Goal: Transaction & Acquisition: Purchase product/service

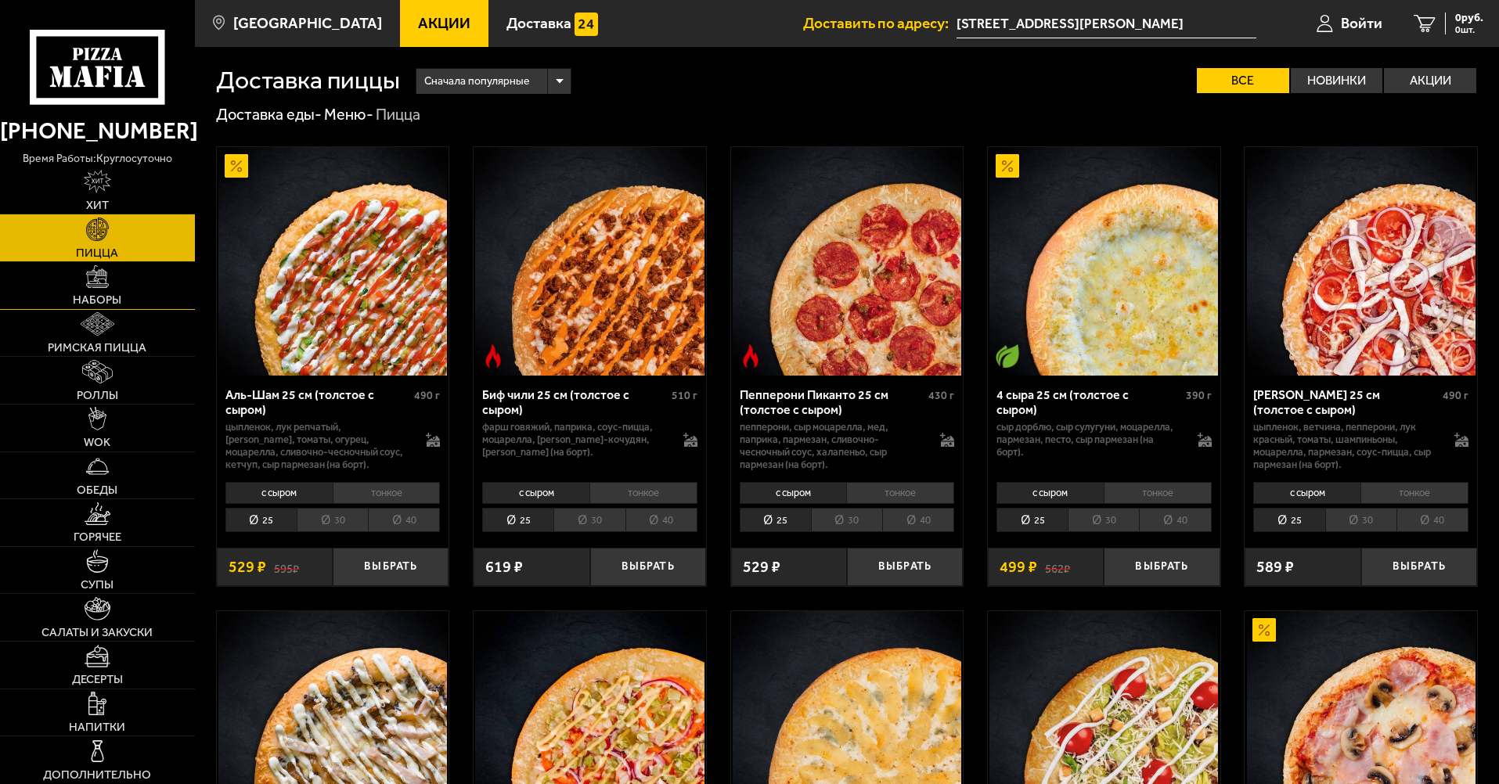
click at [137, 293] on link "Наборы" at bounding box center [97, 285] width 195 height 47
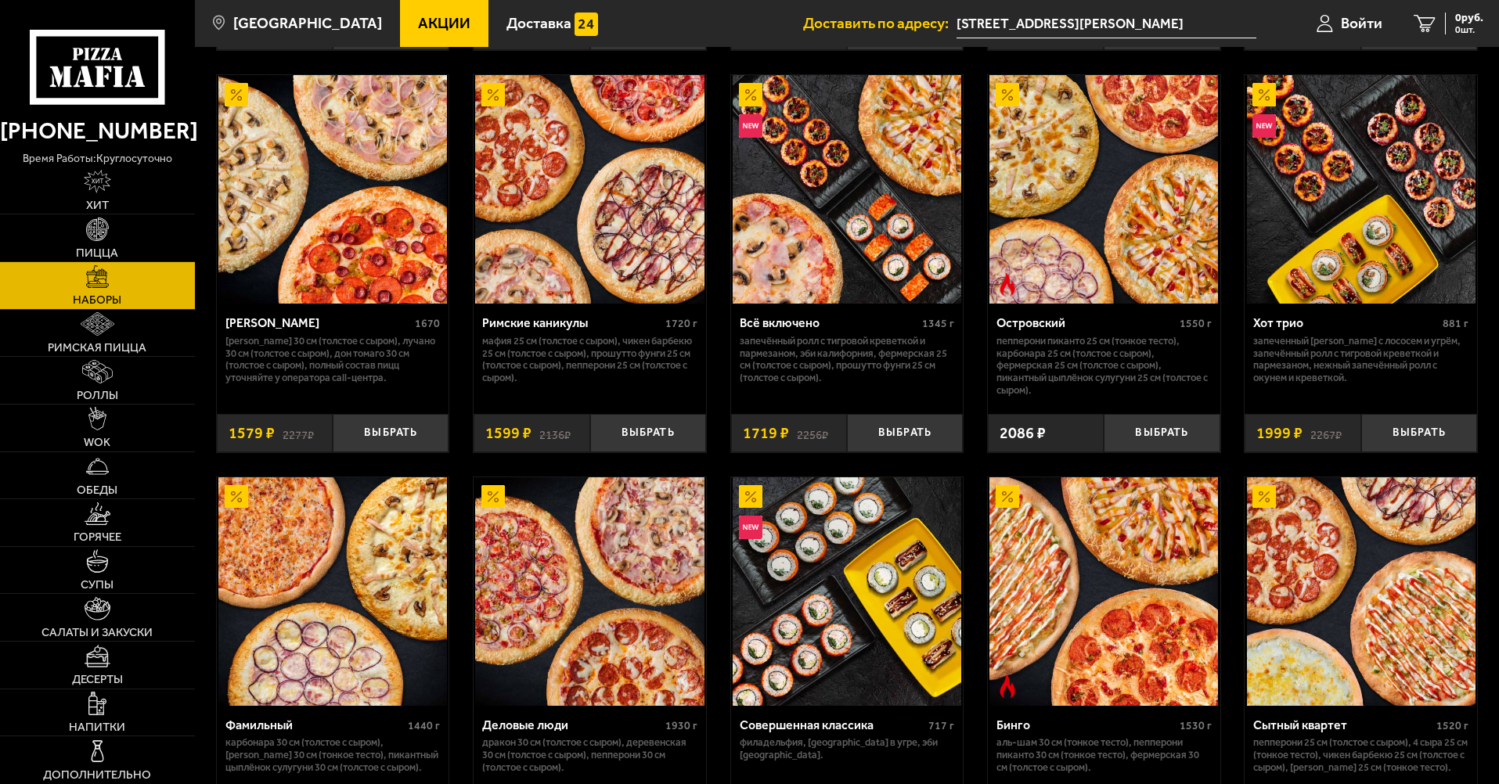
scroll to position [1330, 0]
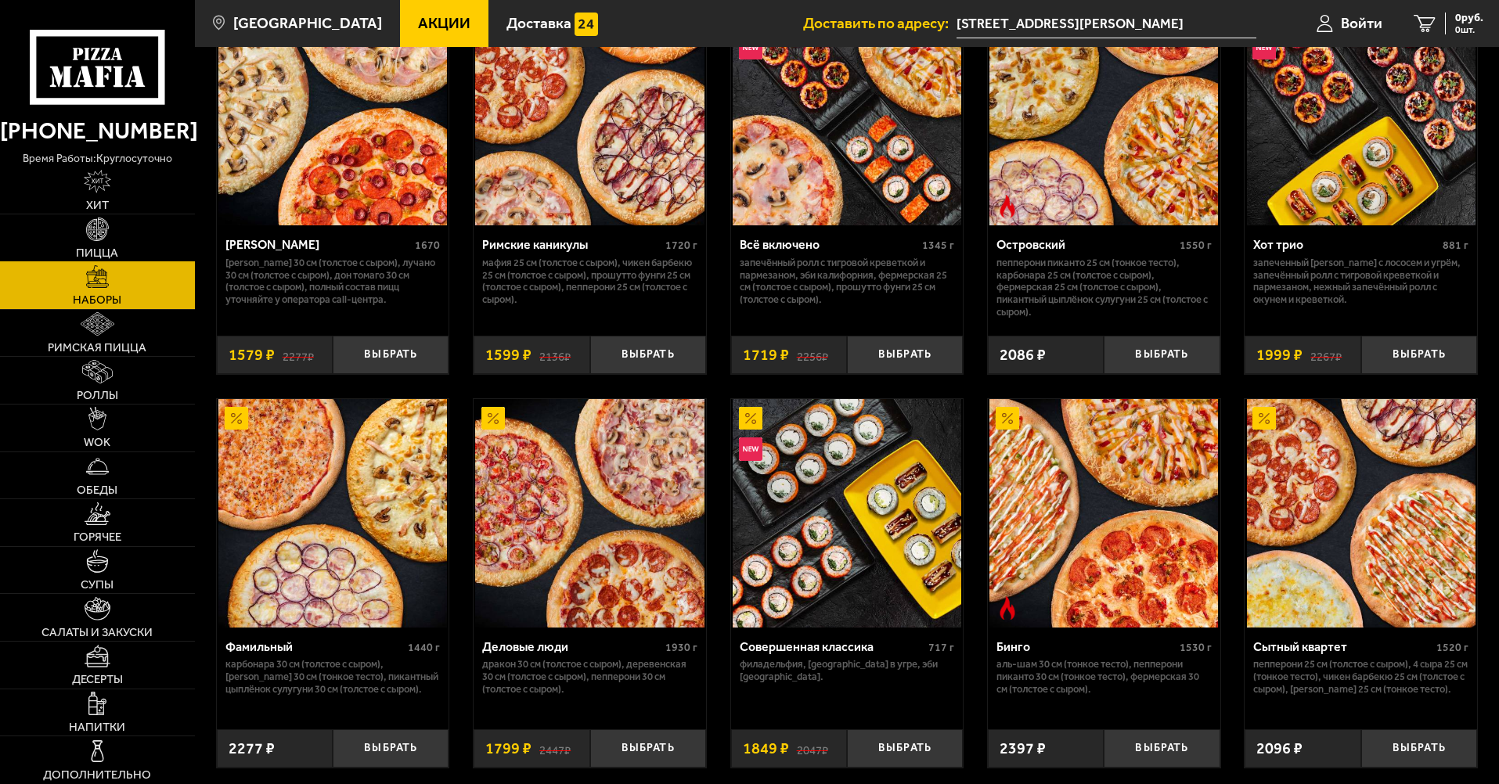
click at [124, 229] on link "Пицца" at bounding box center [97, 237] width 195 height 47
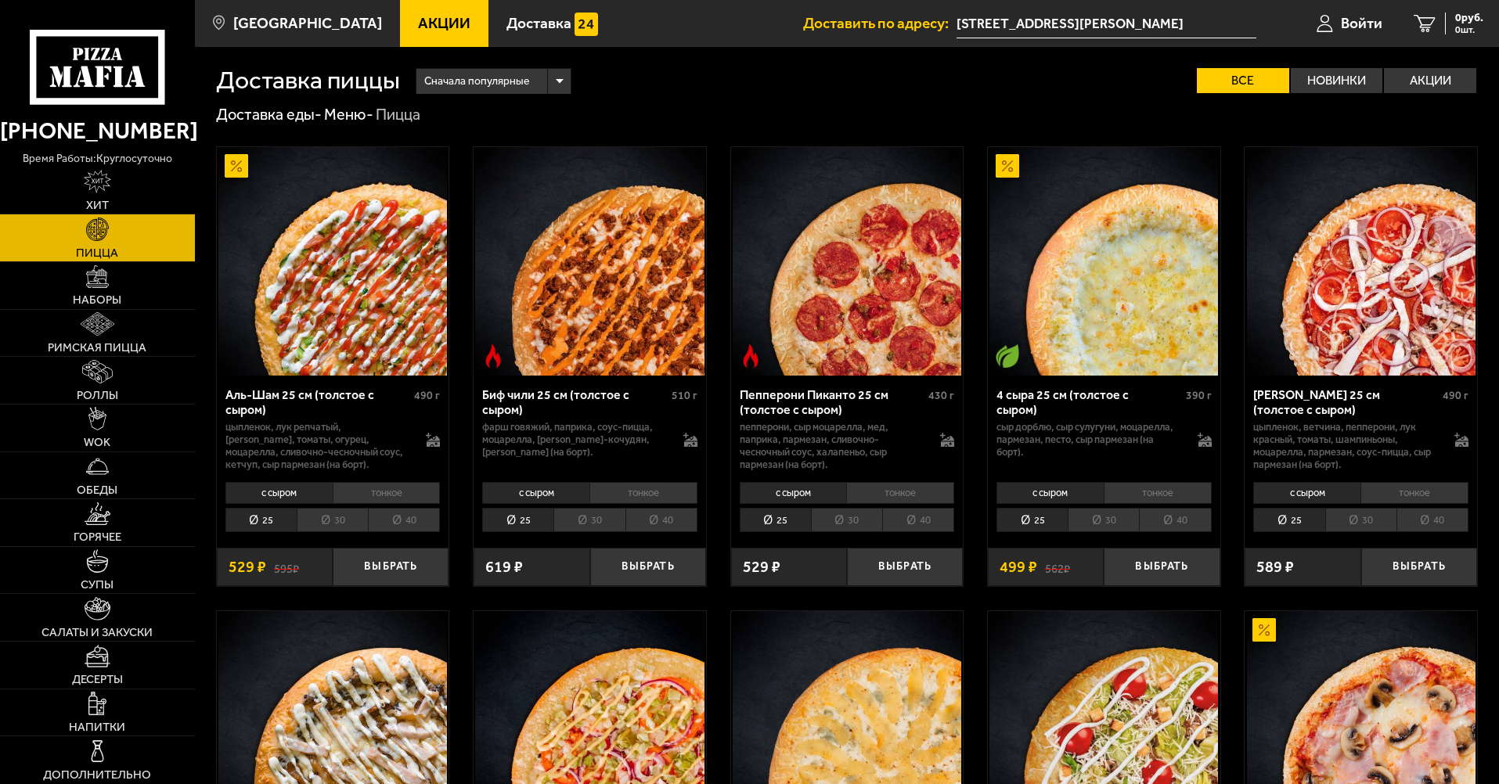
click at [385, 489] on li "тонкое" at bounding box center [387, 493] width 108 height 22
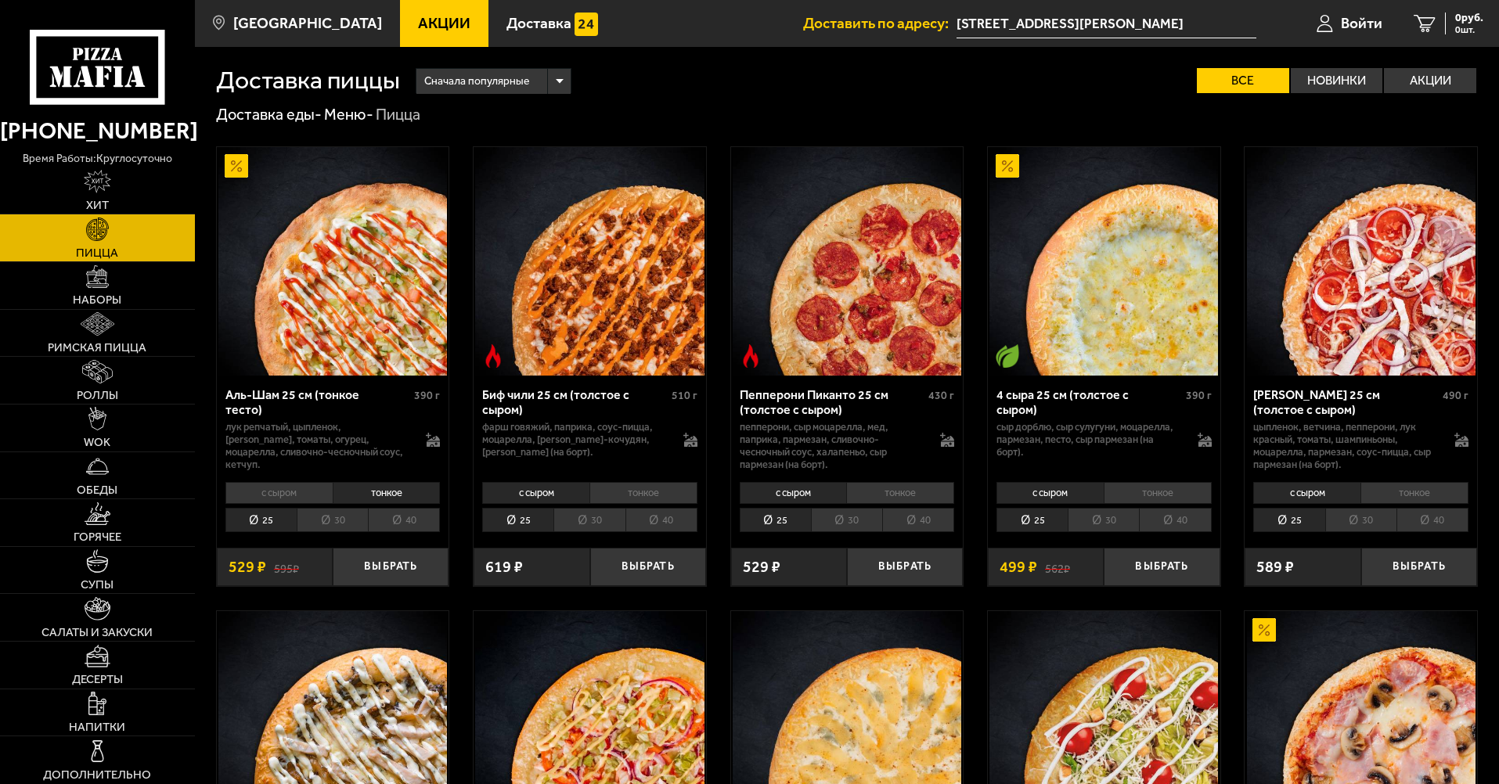
click at [329, 519] on li "30" at bounding box center [332, 520] width 71 height 24
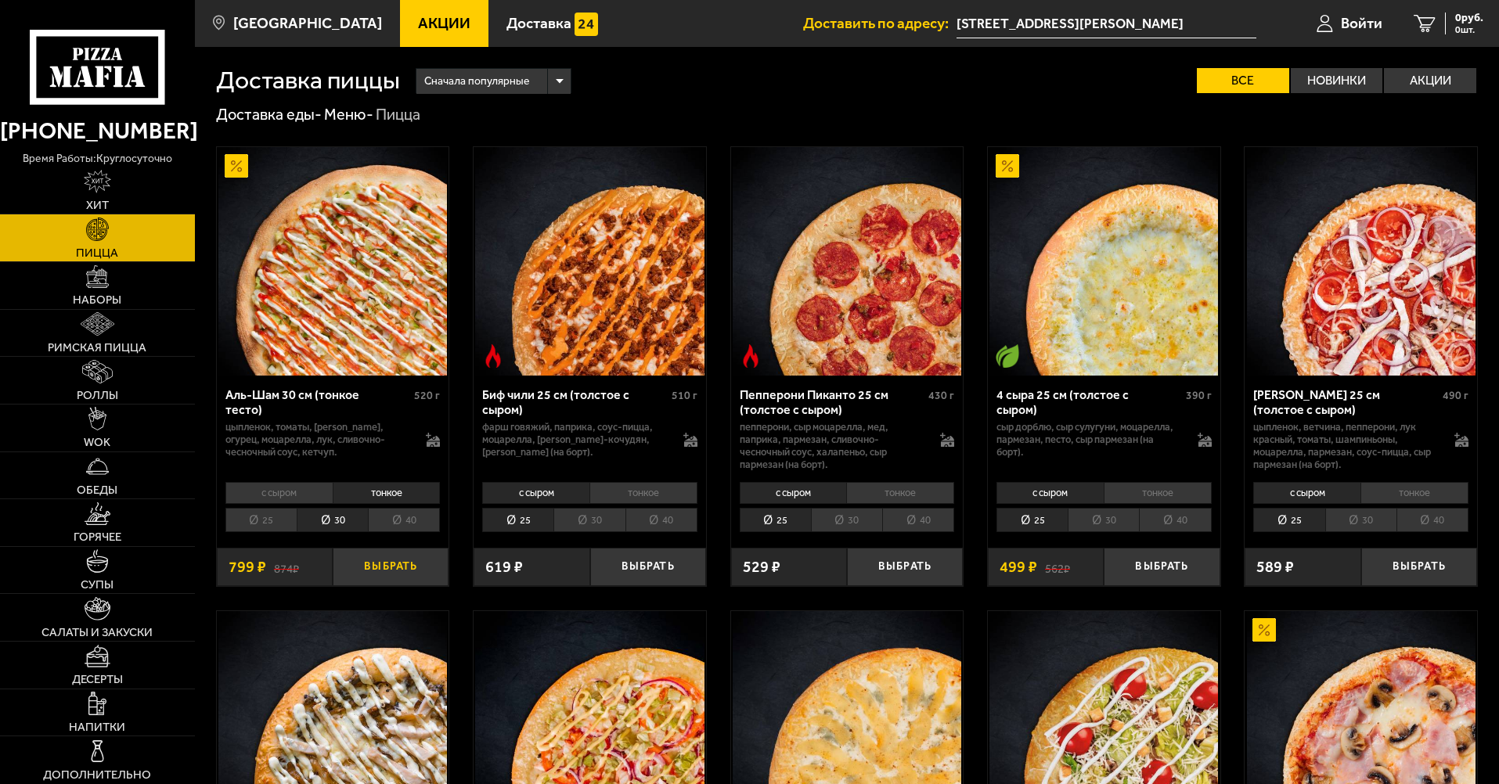
click at [387, 563] on button "Выбрать" at bounding box center [391, 567] width 116 height 38
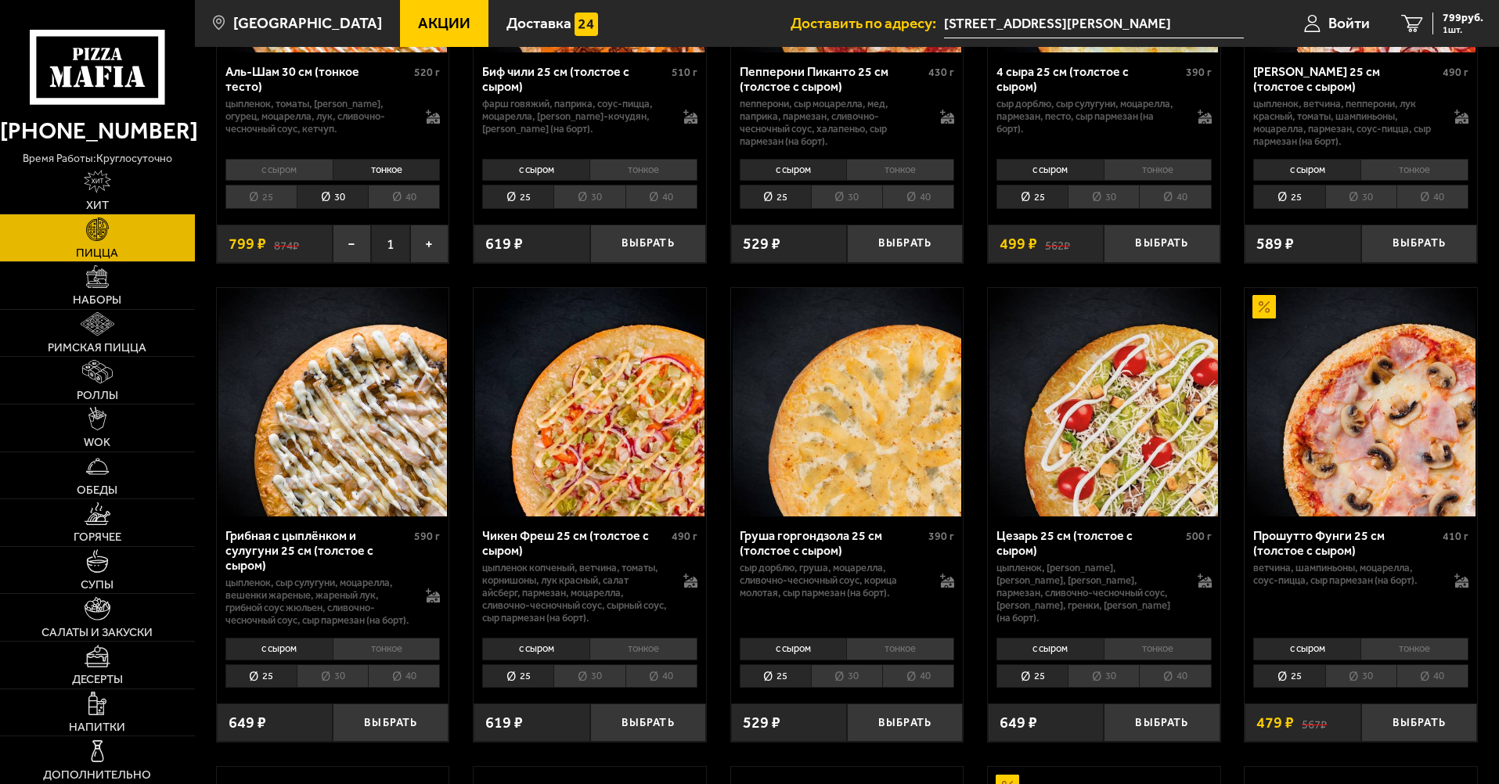
scroll to position [470, 0]
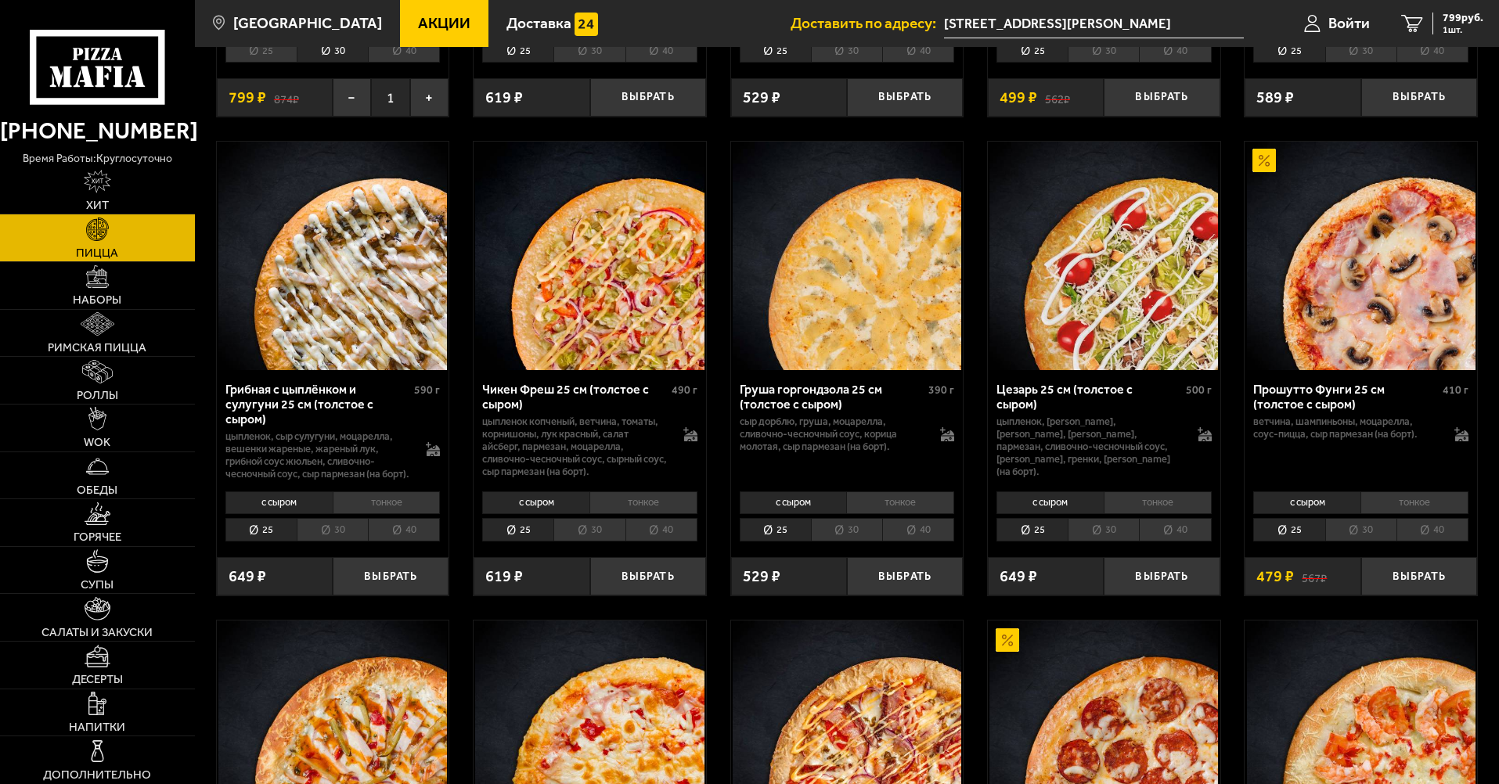
click at [594, 542] on li "30" at bounding box center [588, 530] width 71 height 24
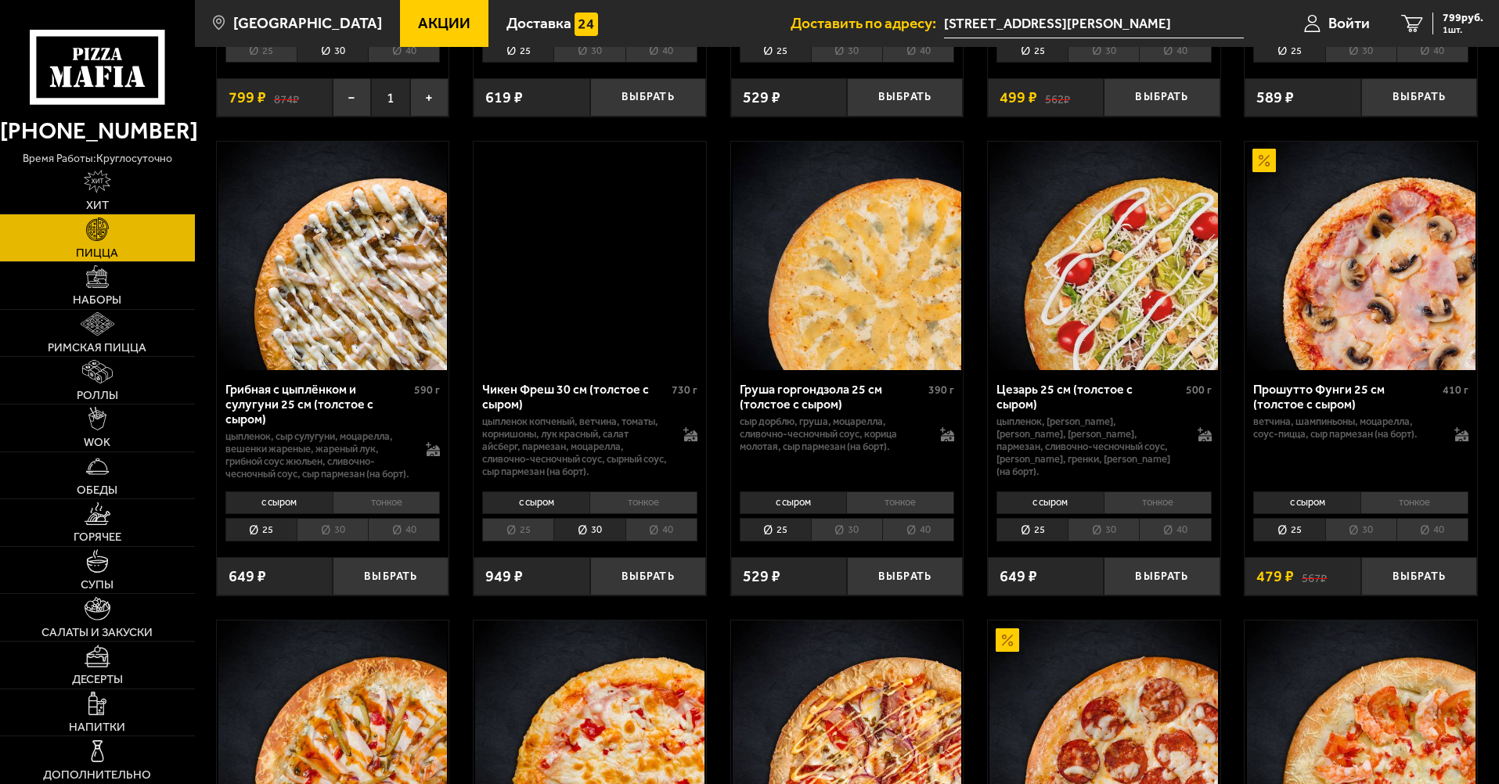
click at [629, 513] on li "тонкое" at bounding box center [643, 502] width 108 height 22
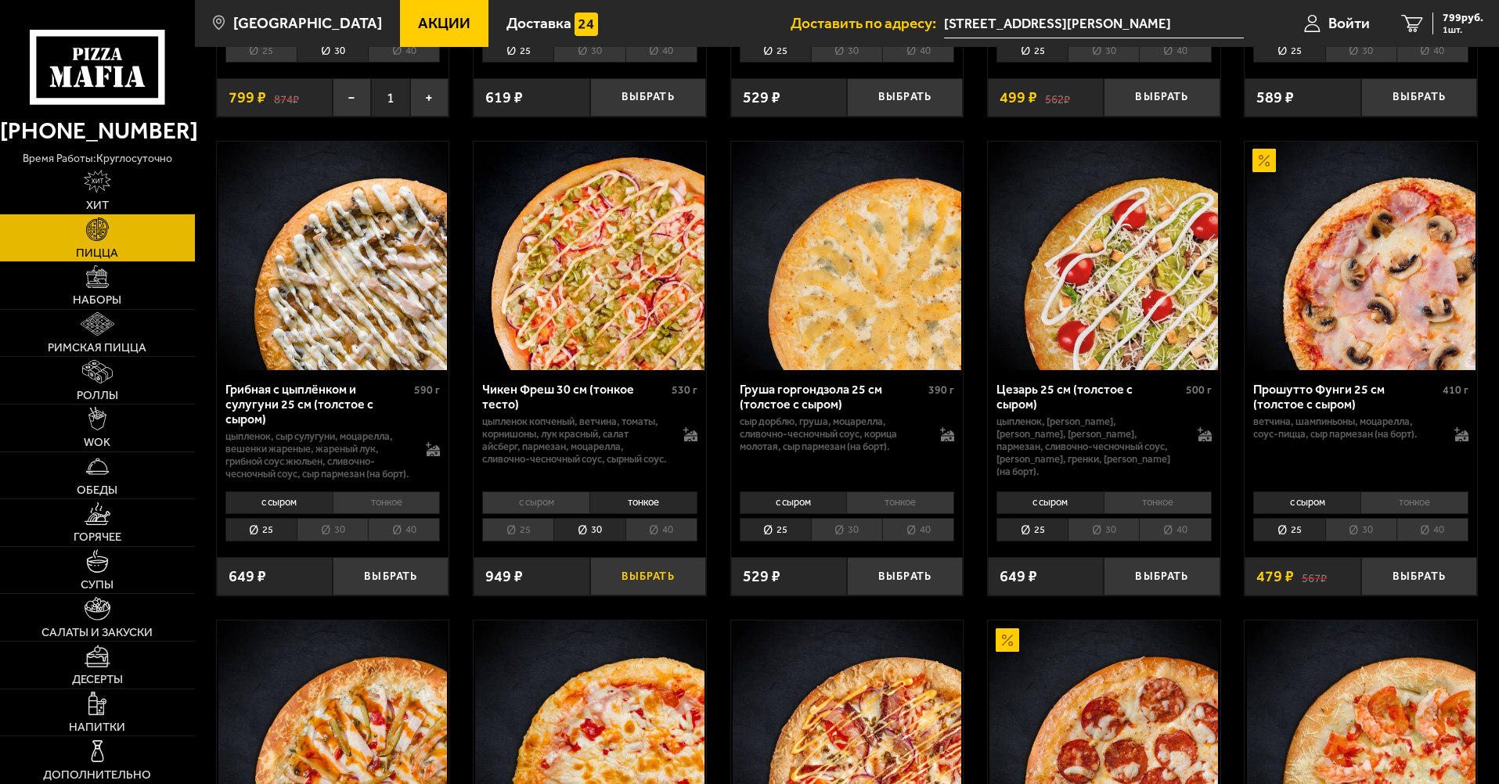
click at [635, 592] on button "Выбрать" at bounding box center [648, 576] width 116 height 38
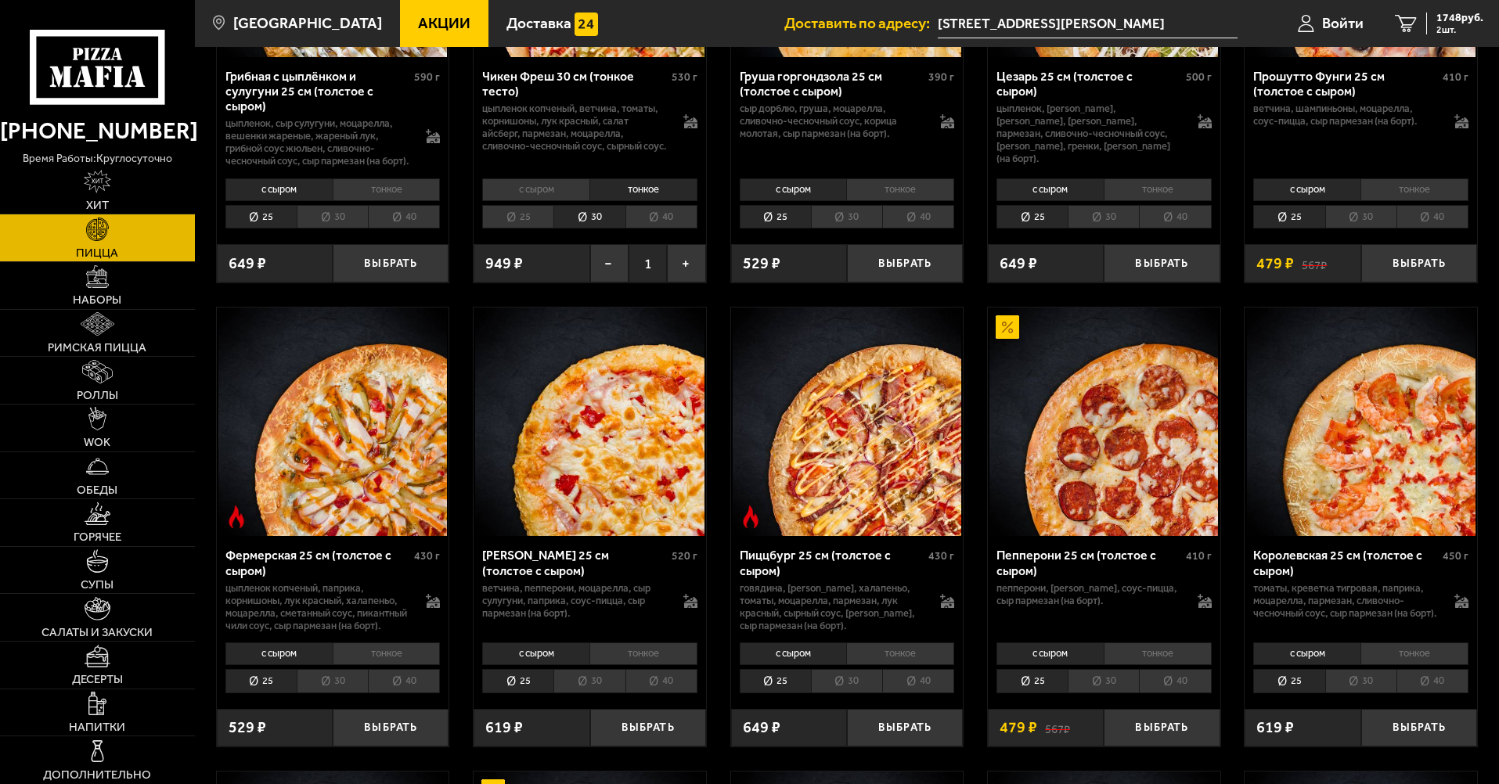
click at [1137, 664] on li "тонкое" at bounding box center [1157, 653] width 108 height 22
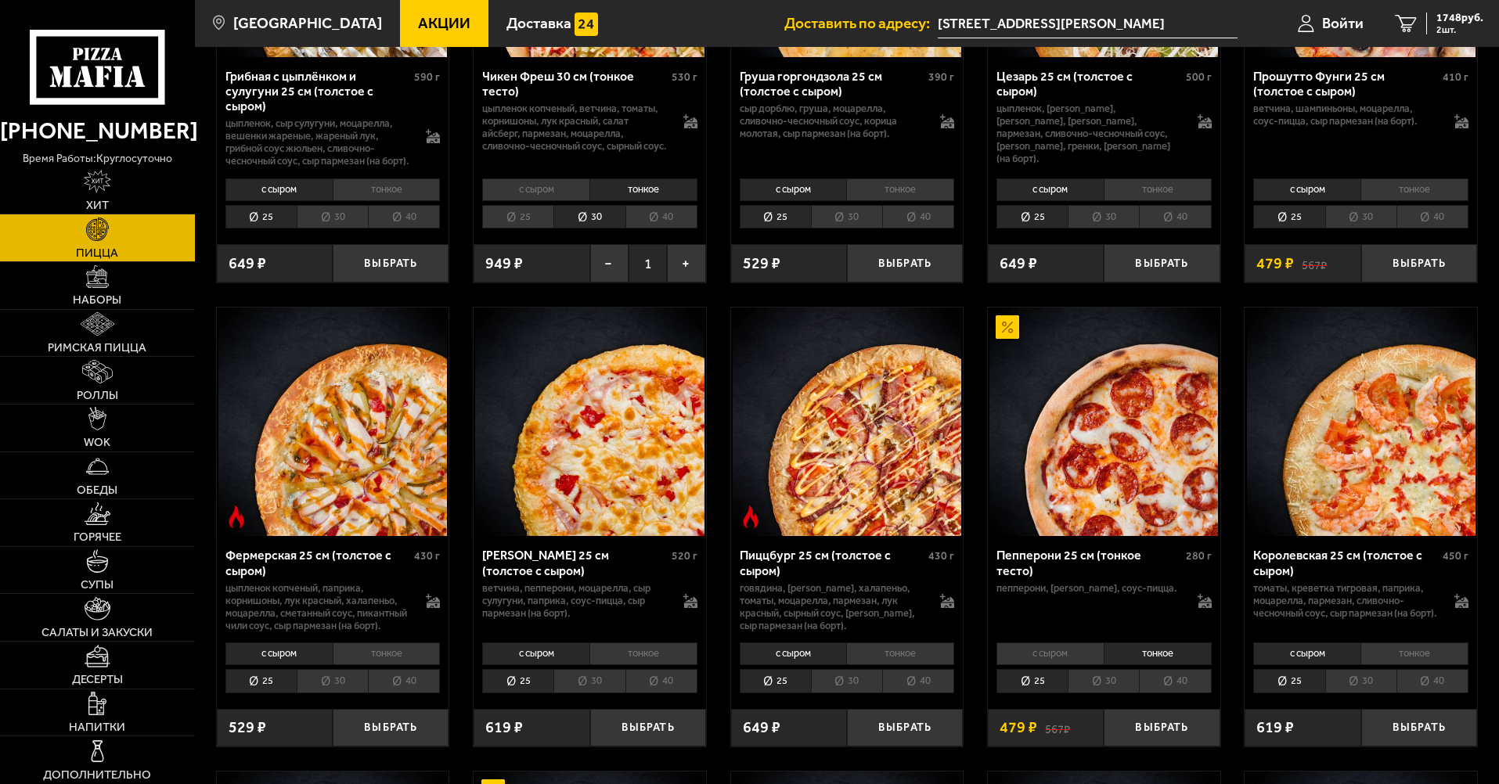
click at [1117, 693] on li "30" at bounding box center [1102, 681] width 71 height 24
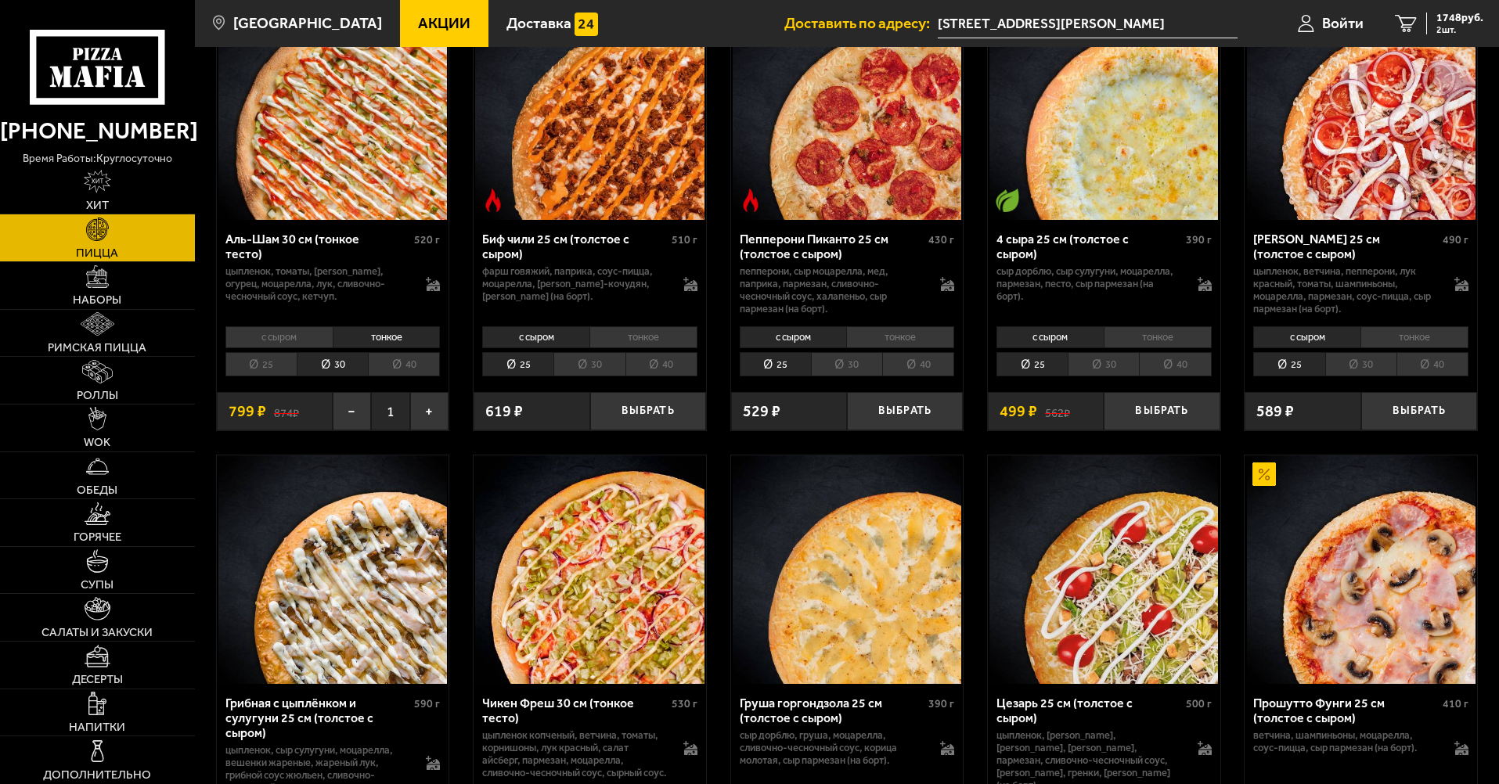
scroll to position [0, 0]
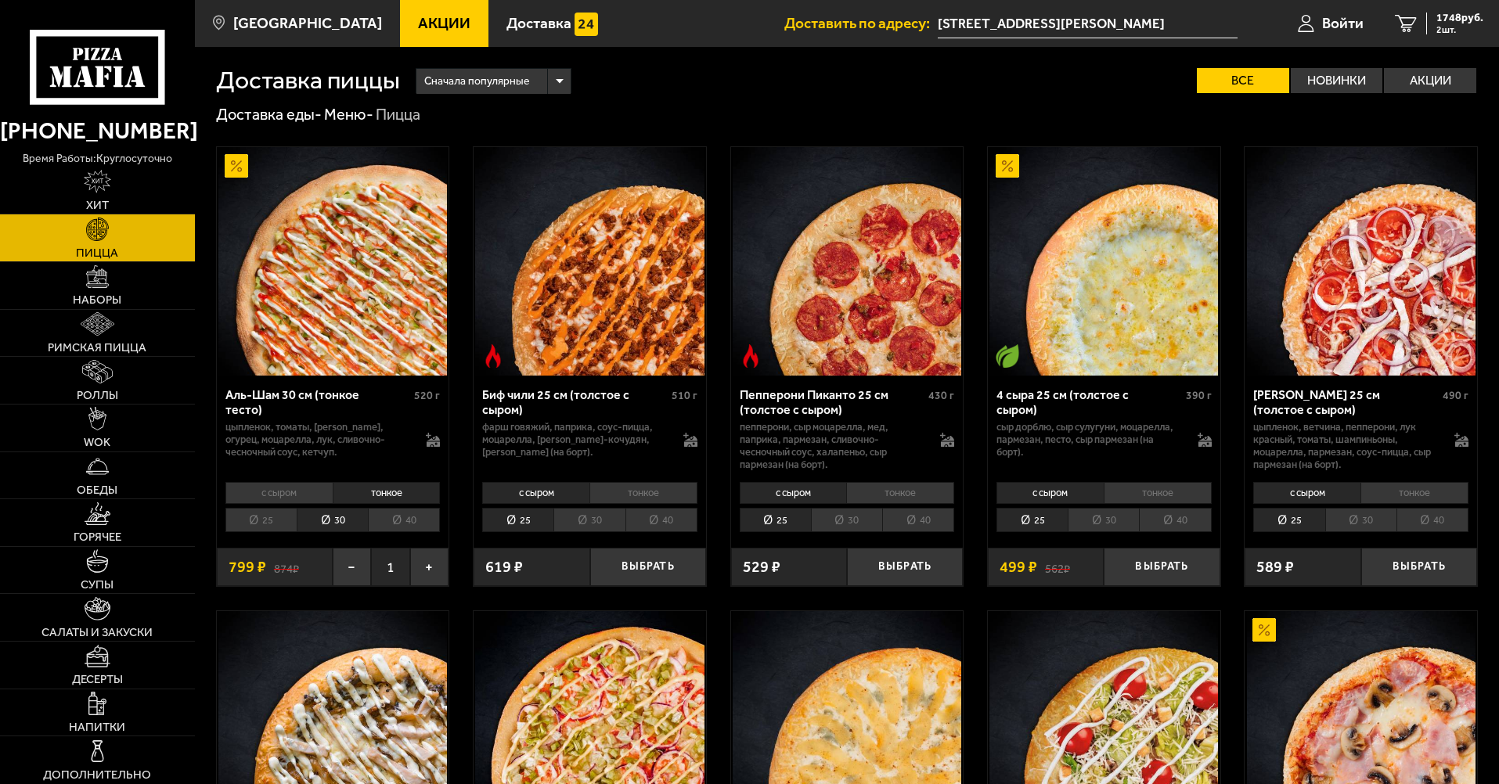
click at [891, 492] on li "тонкое" at bounding box center [900, 493] width 108 height 22
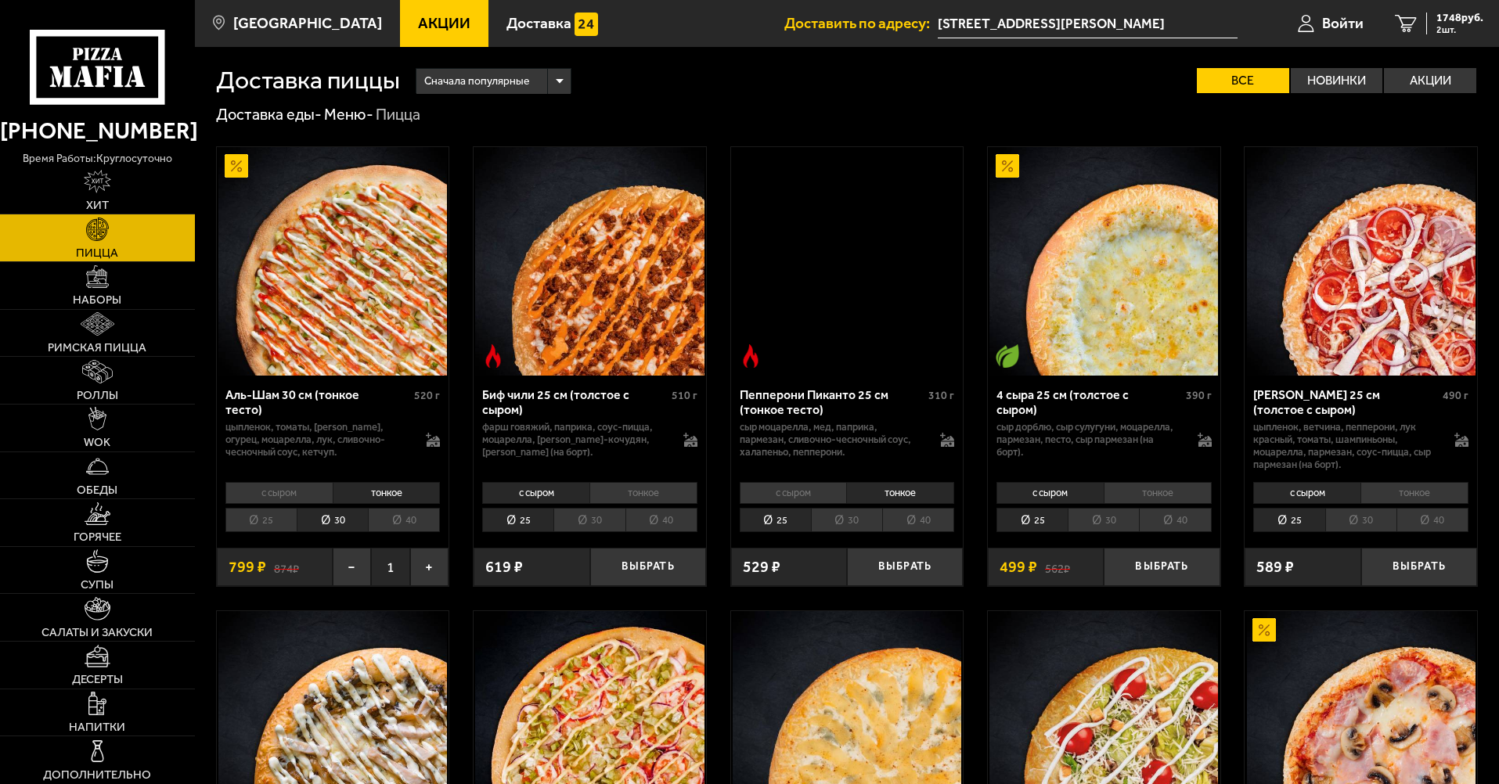
click at [855, 516] on li "30" at bounding box center [846, 520] width 71 height 24
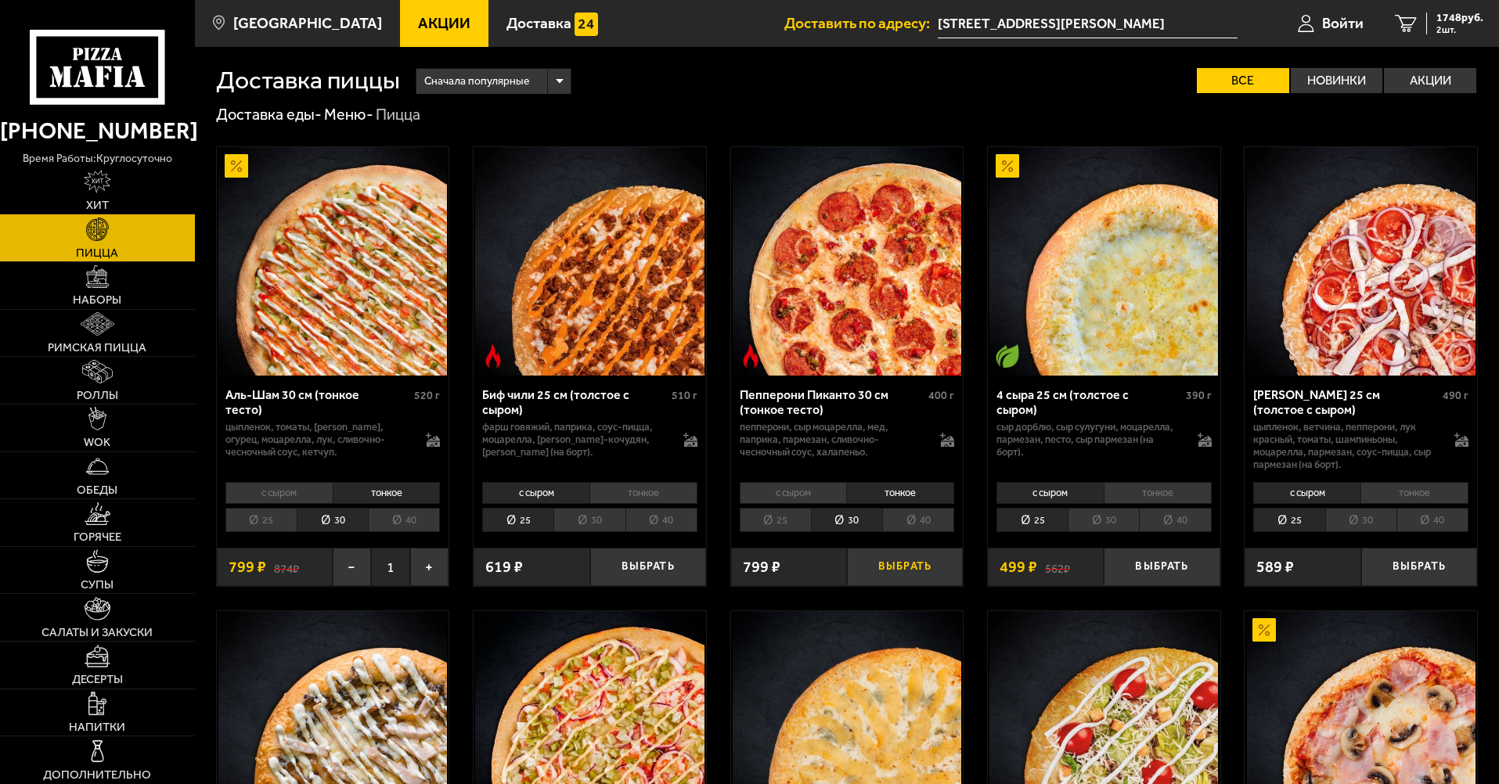
click at [883, 555] on button "Выбрать" at bounding box center [905, 567] width 116 height 38
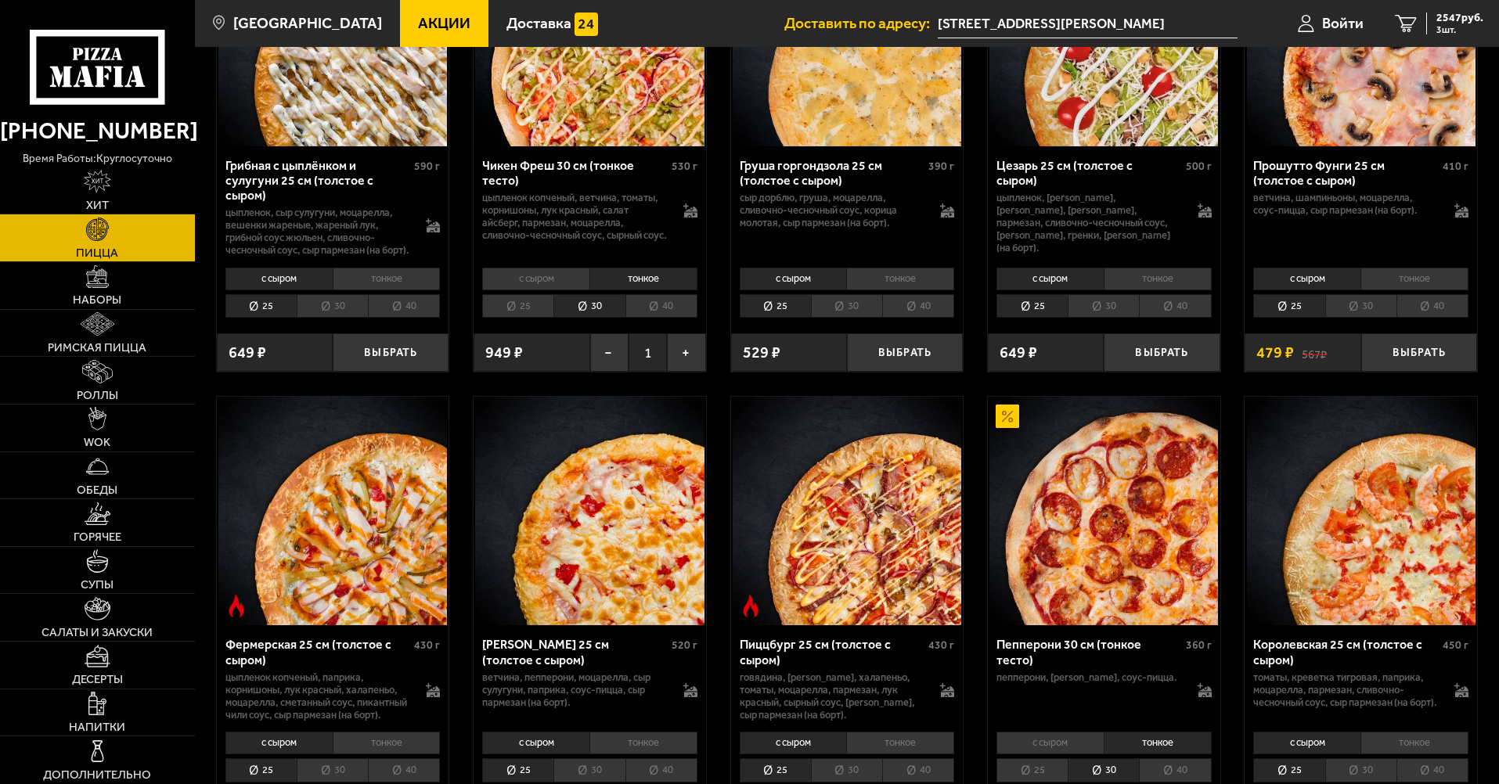
scroll to position [626, 0]
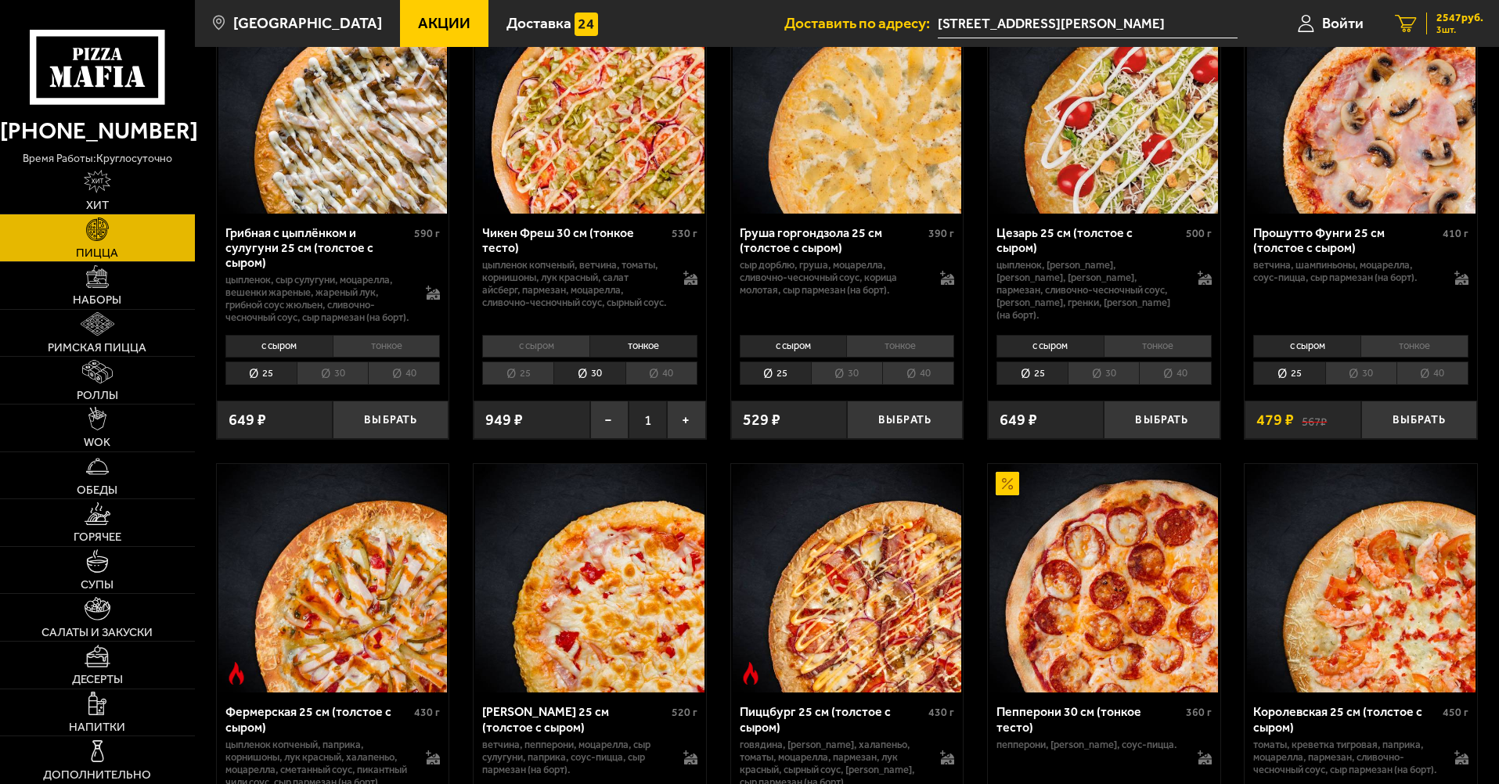
click at [1450, 22] on span "2547 руб." at bounding box center [1459, 18] width 47 height 11
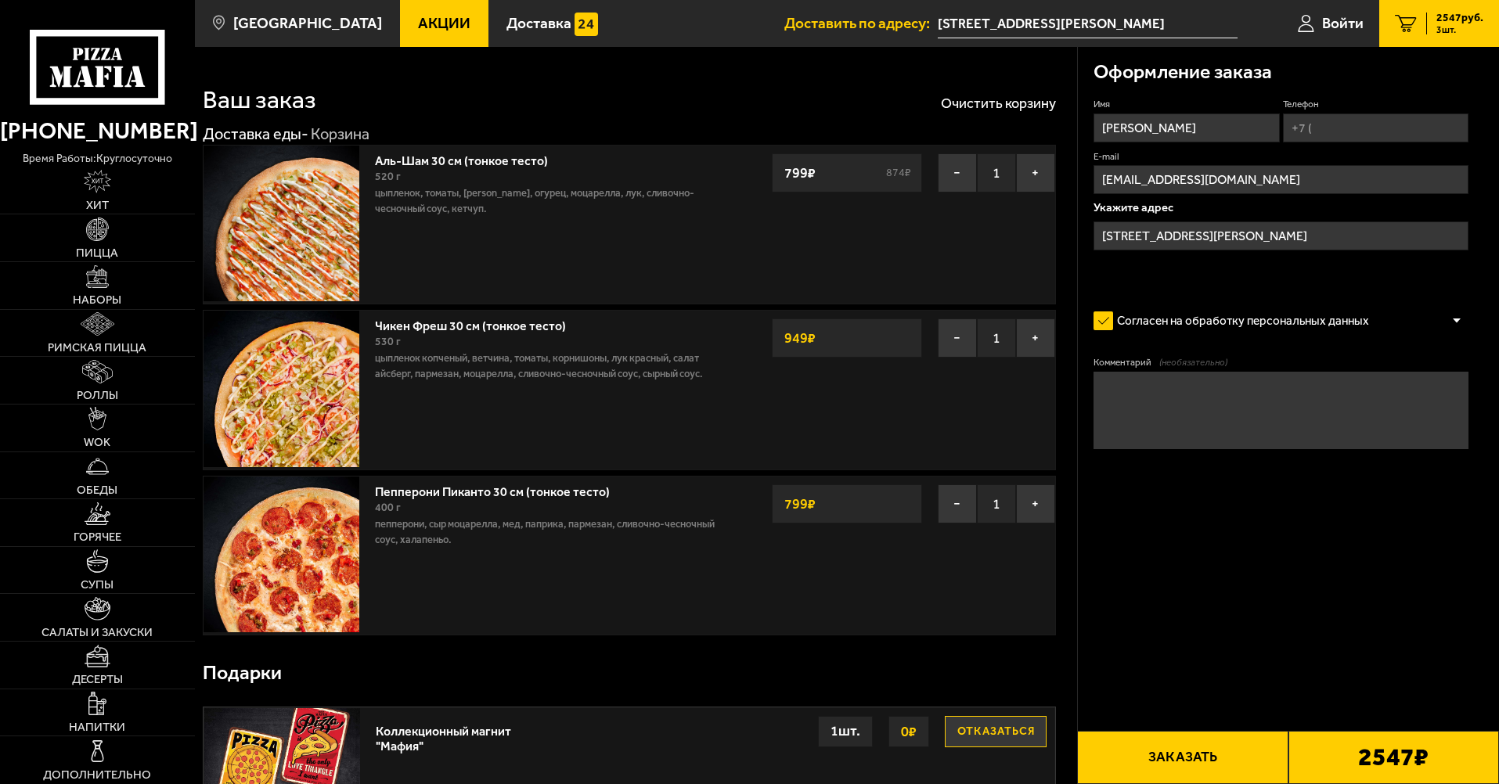
type input "[STREET_ADDRESS]"
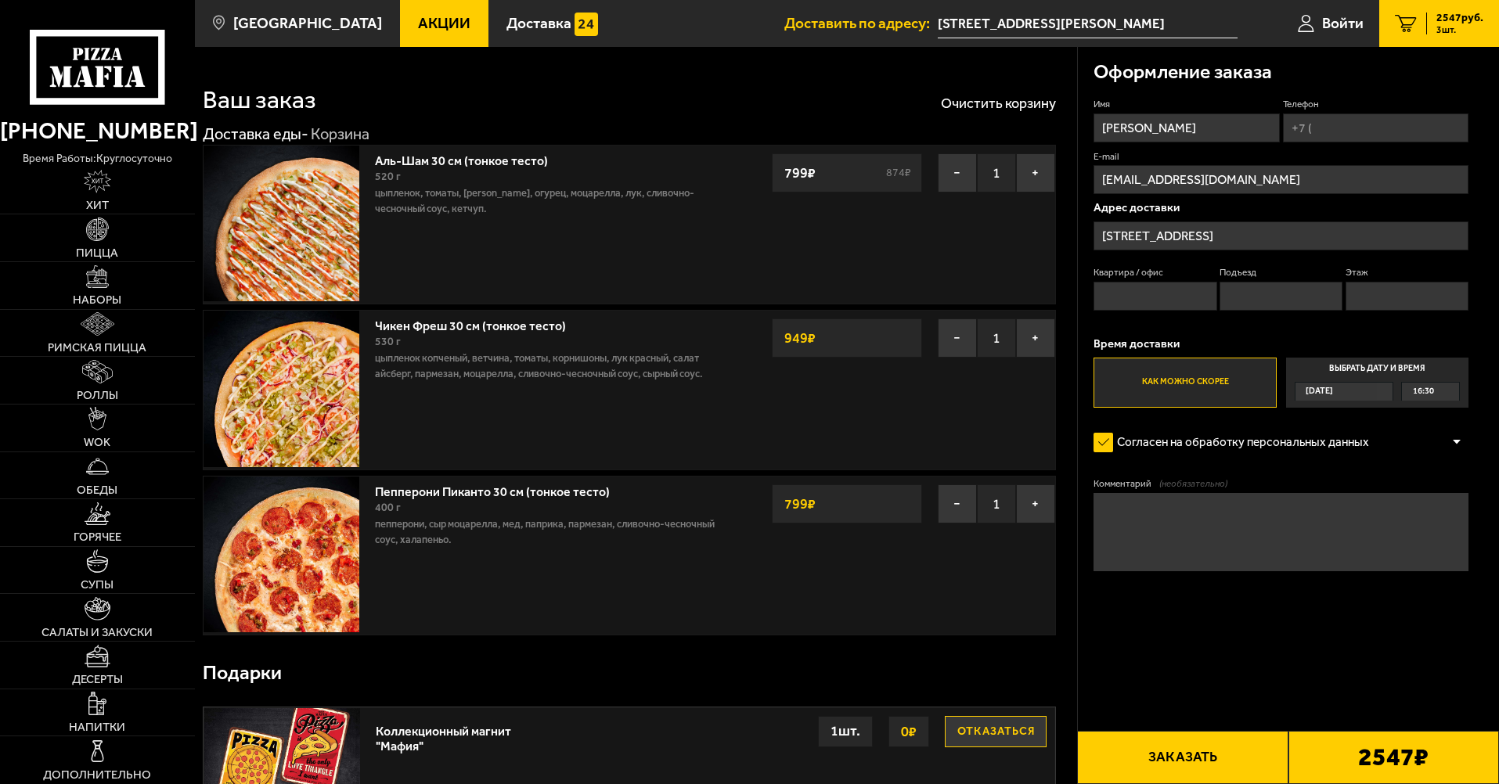
click at [1167, 289] on input "Квартира / офис" at bounding box center [1154, 296] width 123 height 29
click at [1161, 304] on input "Квартира / офис" at bounding box center [1154, 296] width 123 height 29
type input "6"
type input "[PHONE_NUMBER]"
type input "1"
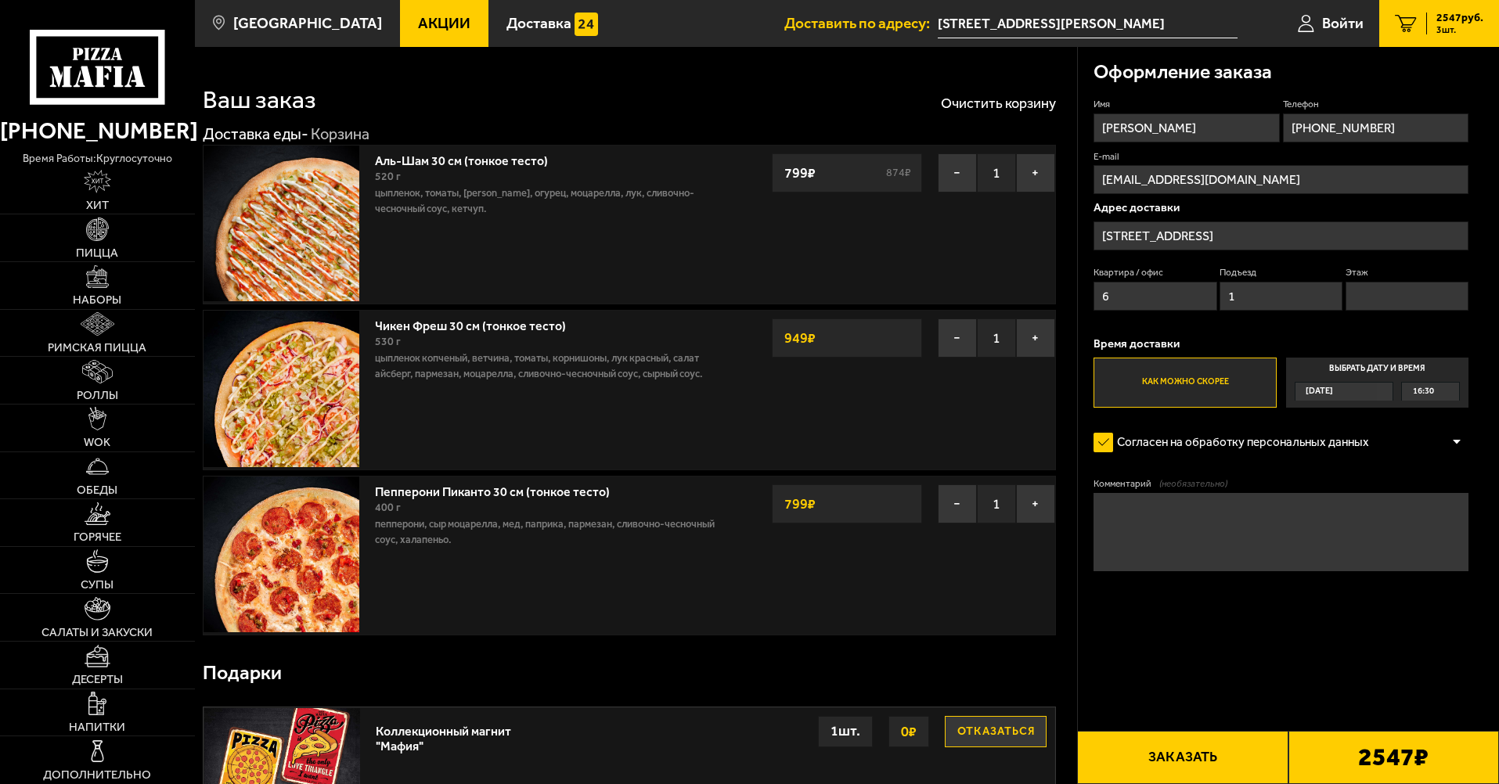
type input "3"
click at [1090, 29] on input "[STREET_ADDRESS][PERSON_NAME]" at bounding box center [1087, 23] width 300 height 29
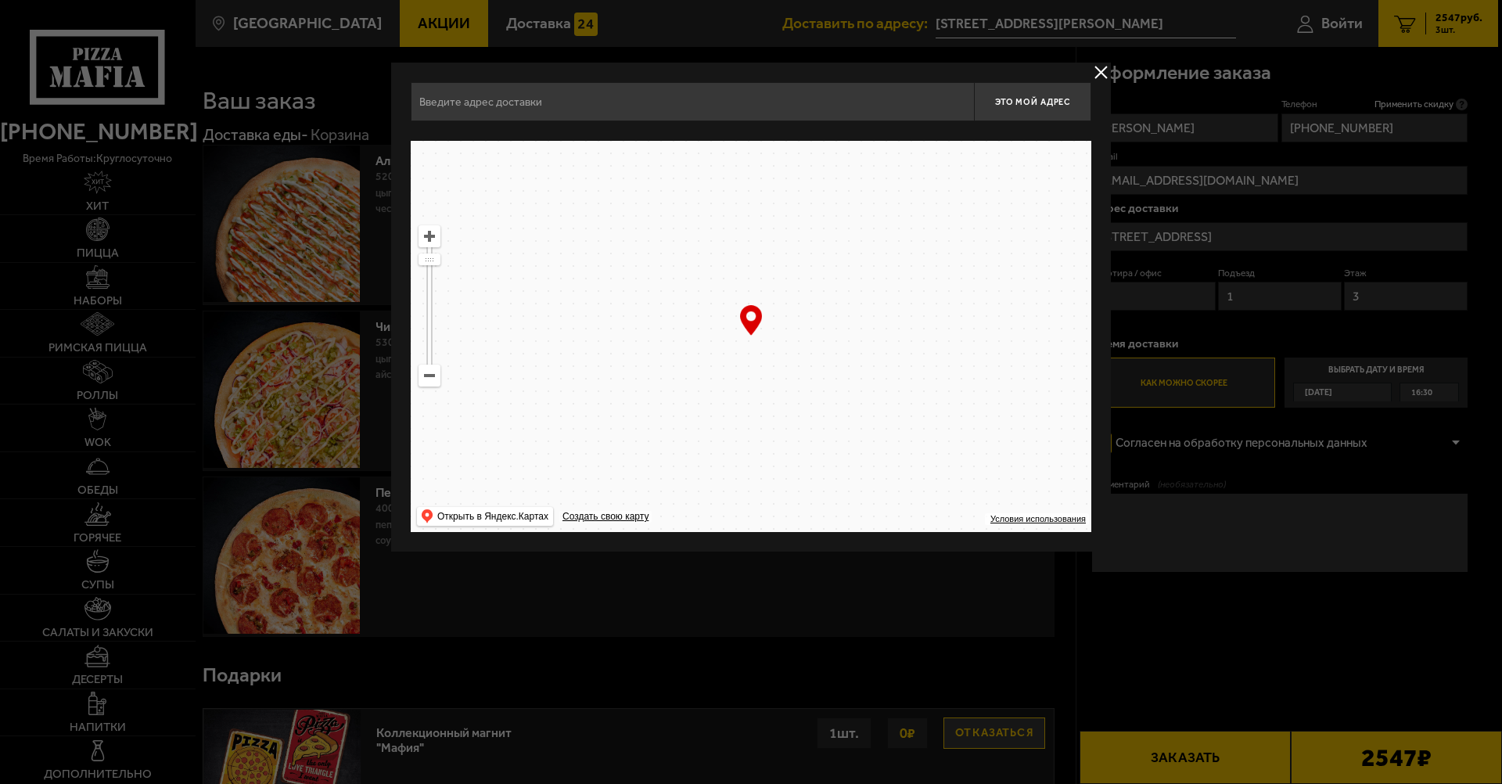
type input "[STREET_ADDRESS]"
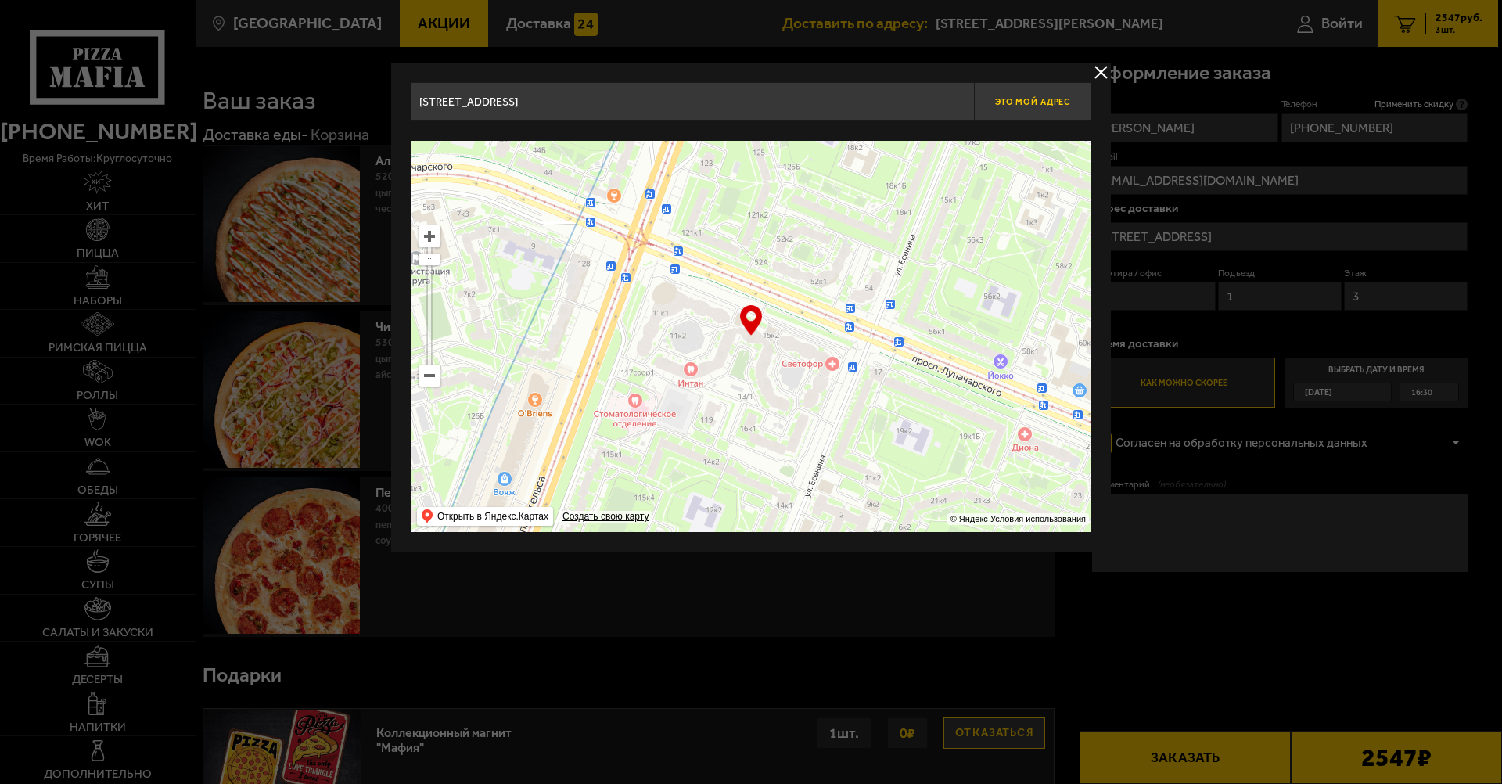
click at [1030, 97] on span "Это мой адрес" at bounding box center [1032, 102] width 75 height 10
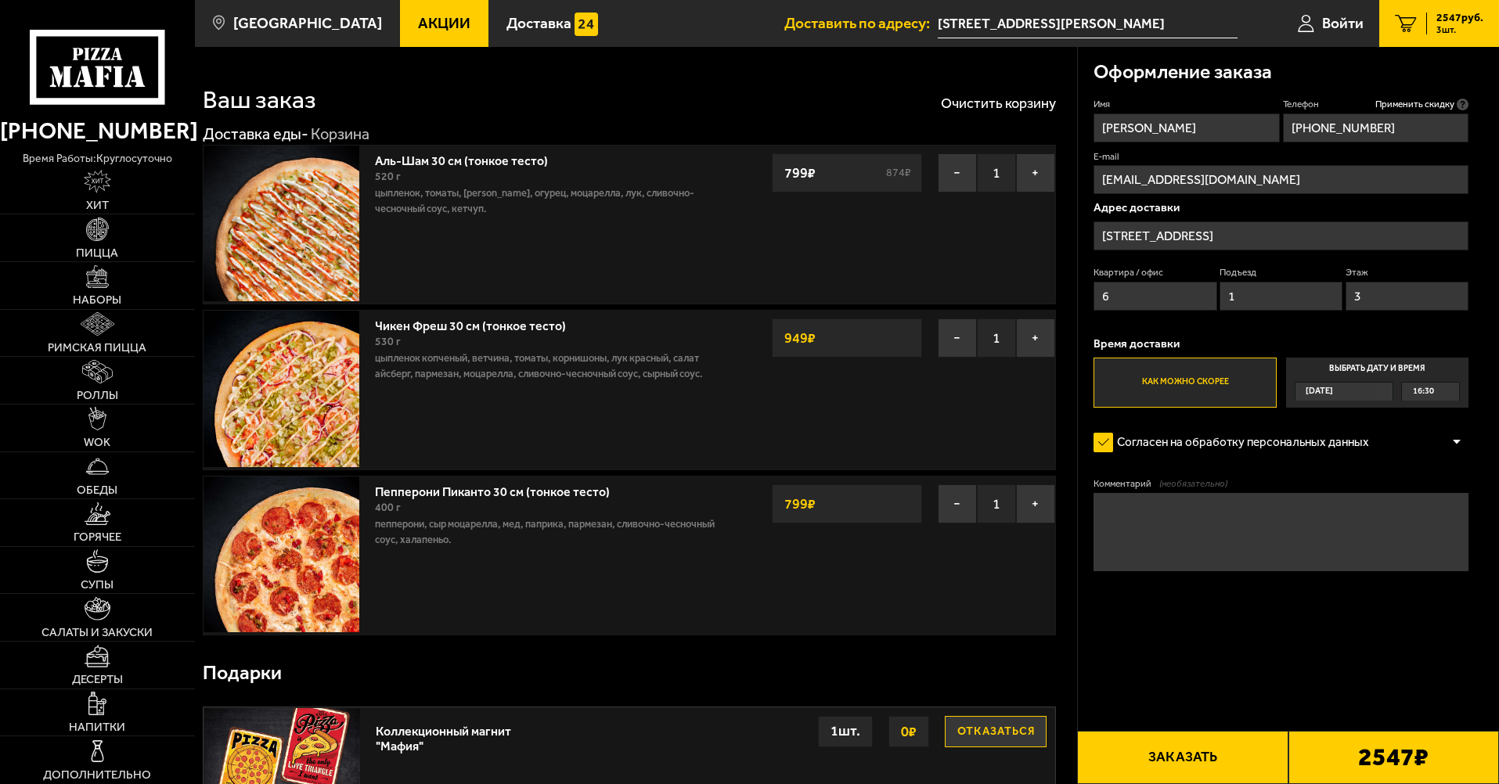
click at [1164, 759] on button "Заказать" at bounding box center [1182, 757] width 210 height 53
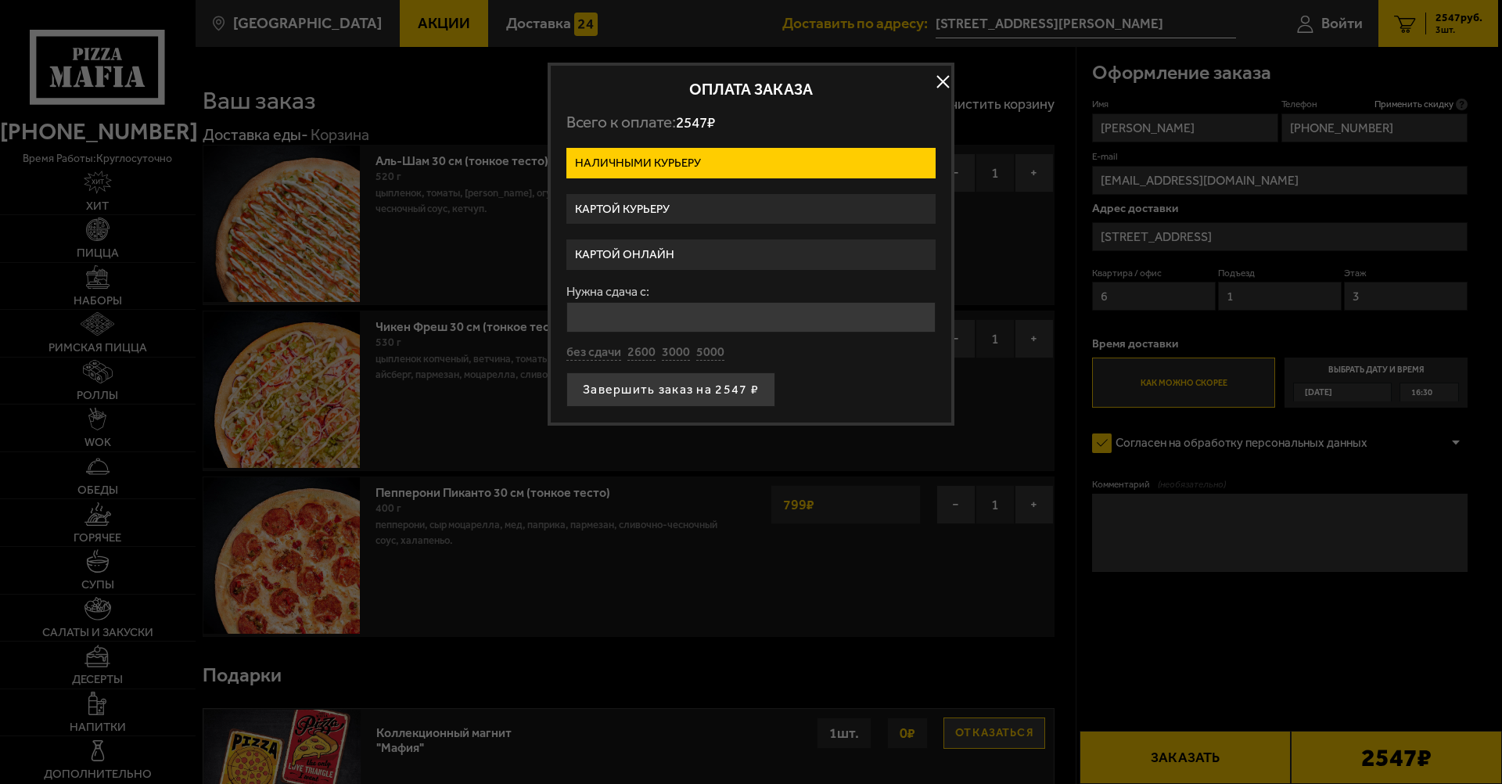
click at [650, 259] on label "Картой онлайн" at bounding box center [751, 254] width 369 height 31
click at [0, 0] on input "Картой онлайн" at bounding box center [0, 0] width 0 height 0
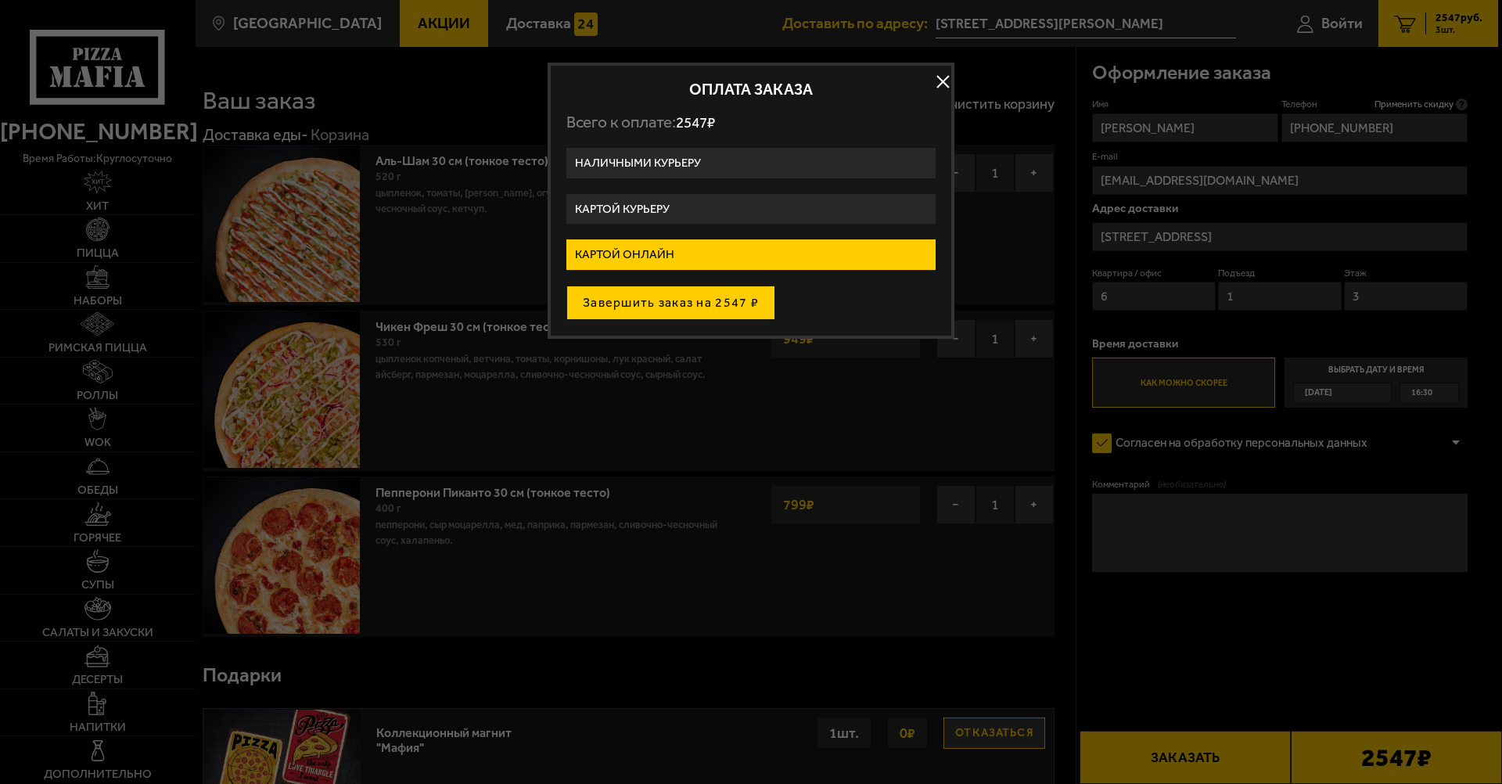
click at [670, 293] on button "Завершить заказ на 2547 ₽" at bounding box center [671, 303] width 209 height 34
